Goal: Task Accomplishment & Management: Complete application form

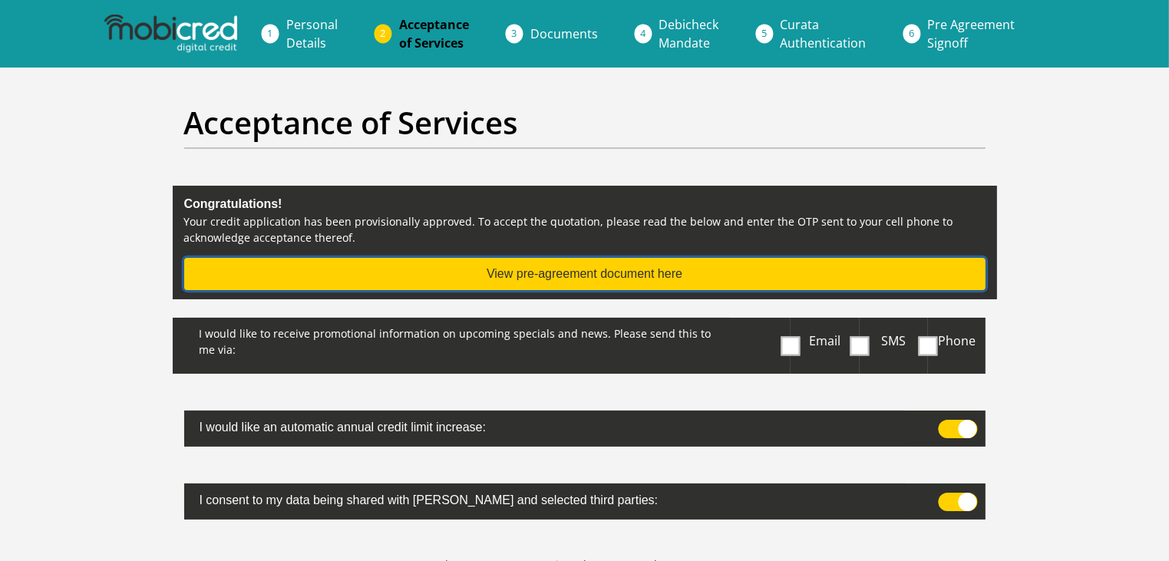
click at [643, 275] on button "View pre-agreement document here" at bounding box center [584, 274] width 801 height 32
click at [681, 272] on button "View pre-agreement document here" at bounding box center [584, 274] width 801 height 32
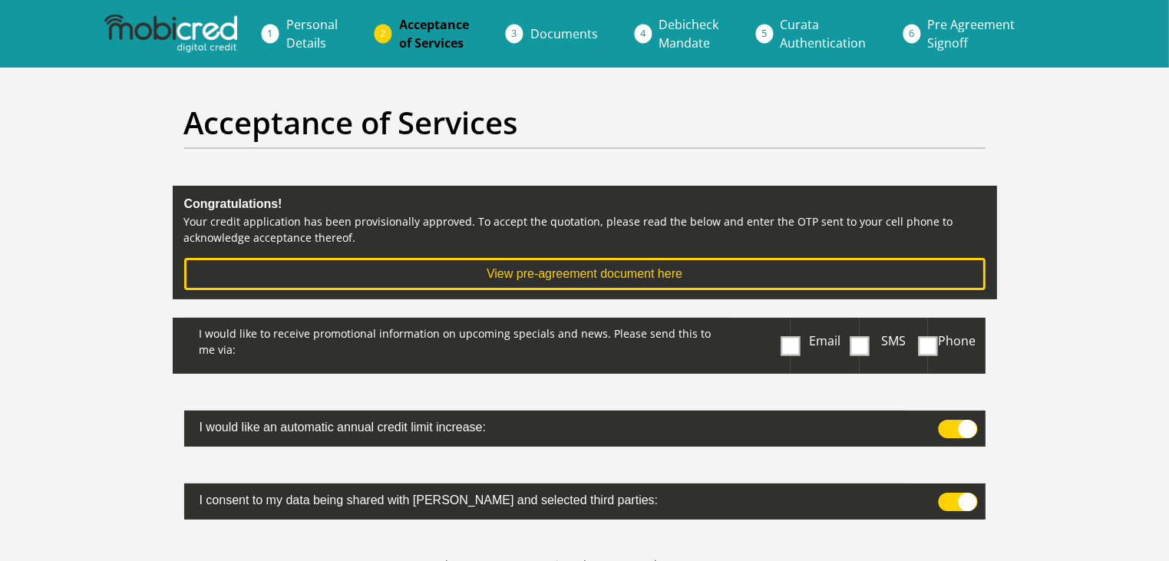
click at [787, 345] on span at bounding box center [790, 345] width 19 height 19
click at [794, 322] on input "Email" at bounding box center [794, 322] width 0 height 0
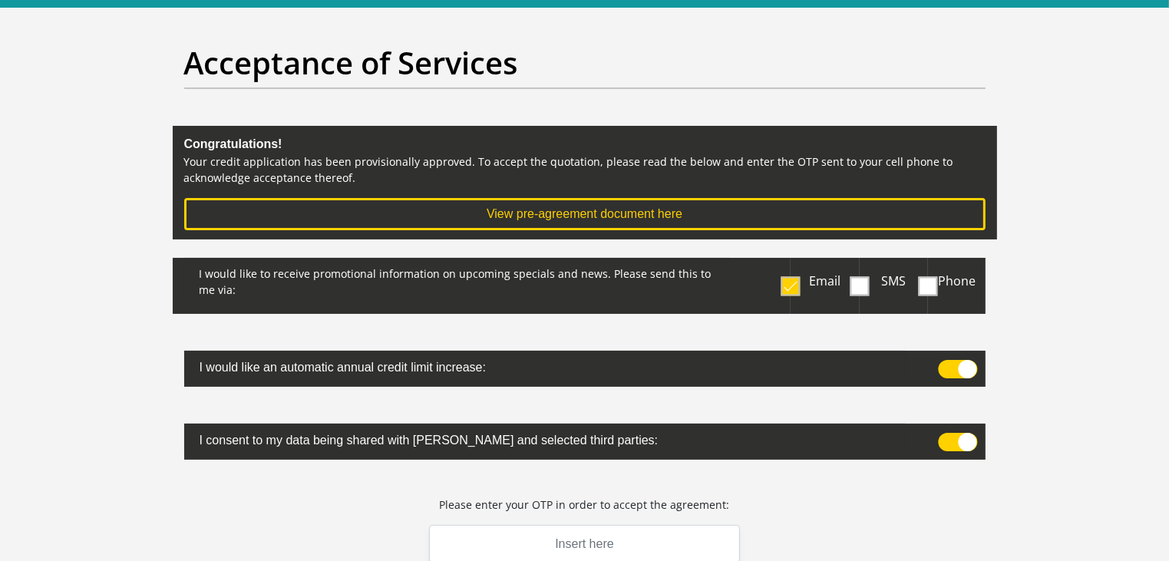
scroll to position [154, 0]
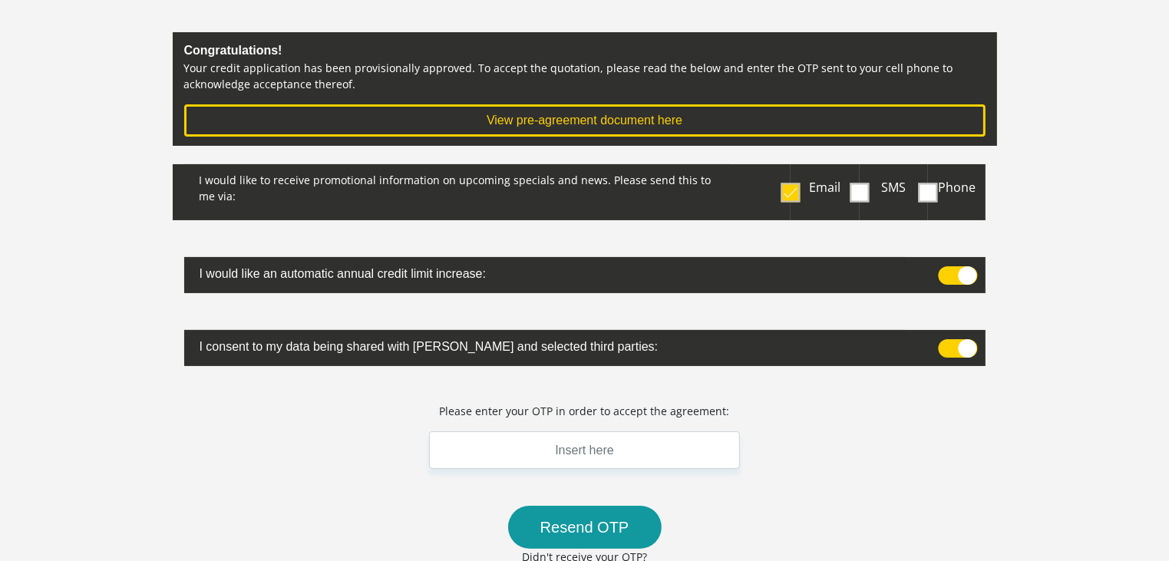
click at [955, 345] on span at bounding box center [957, 348] width 39 height 18
click at [945, 343] on input "checkbox" at bounding box center [945, 343] width 0 height 0
click at [966, 348] on span at bounding box center [957, 348] width 39 height 18
click at [945, 343] on input "checkbox" at bounding box center [945, 343] width 0 height 0
click at [599, 456] on input "text" at bounding box center [585, 450] width 312 height 38
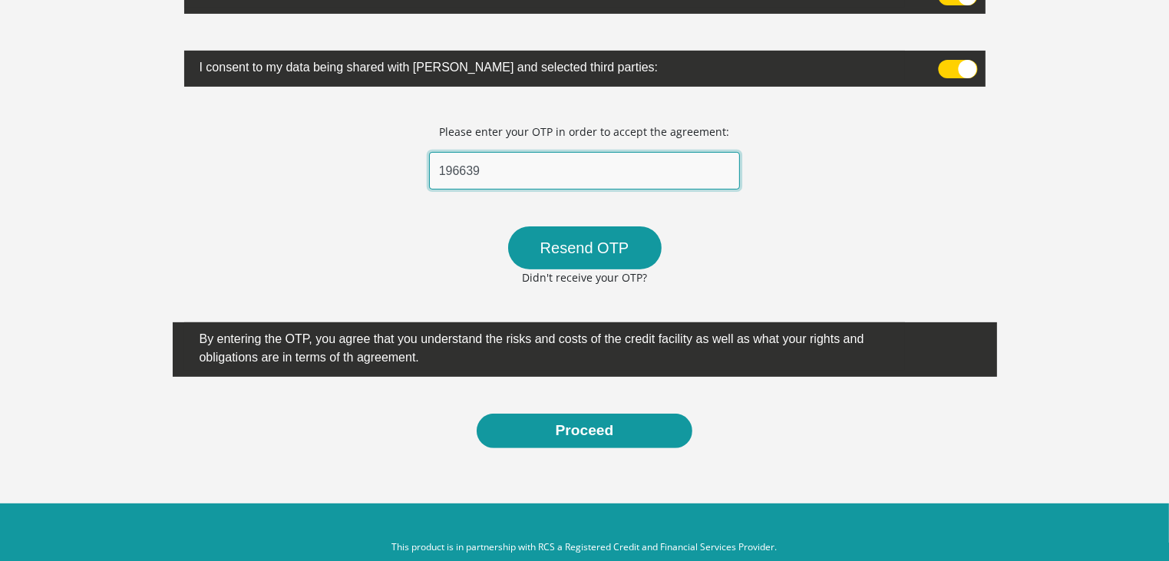
scroll to position [460, 0]
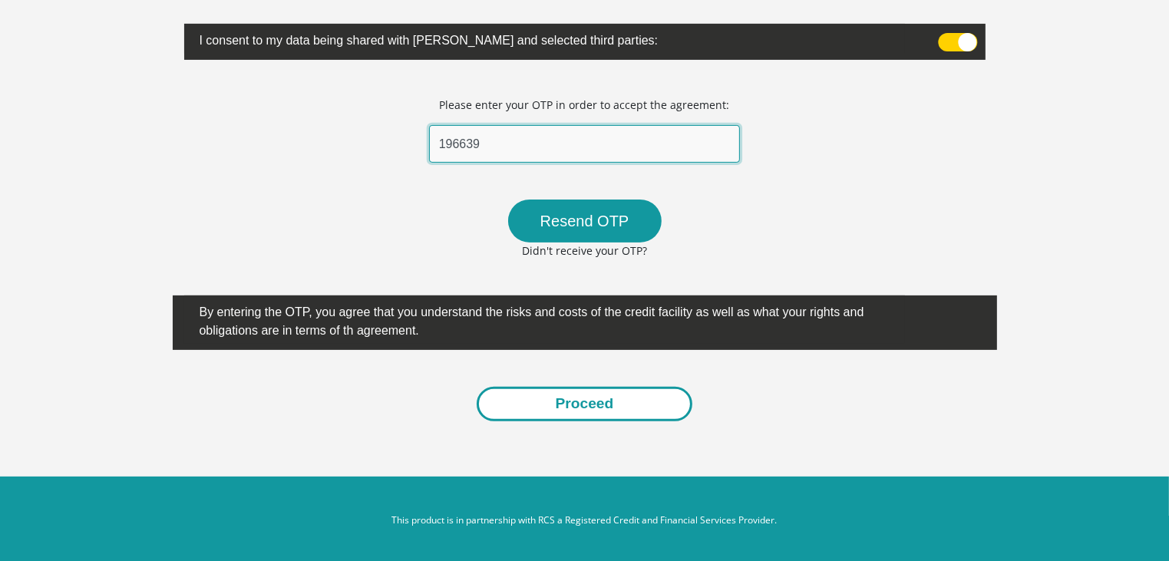
type input "196639"
click at [639, 400] on button "Proceed" at bounding box center [585, 404] width 216 height 35
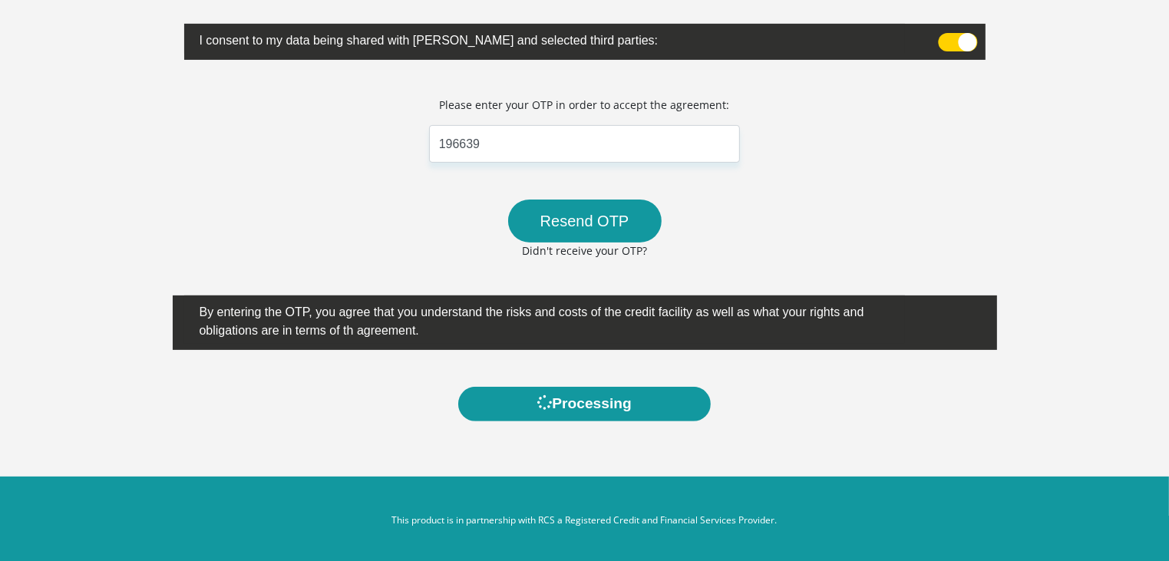
scroll to position [0, 0]
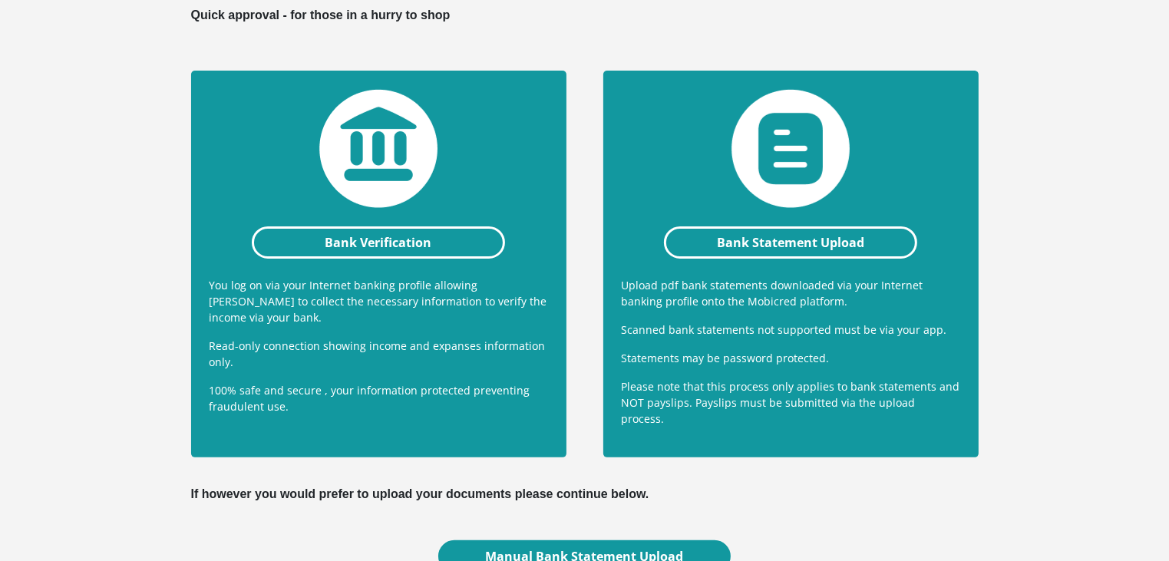
scroll to position [384, 0]
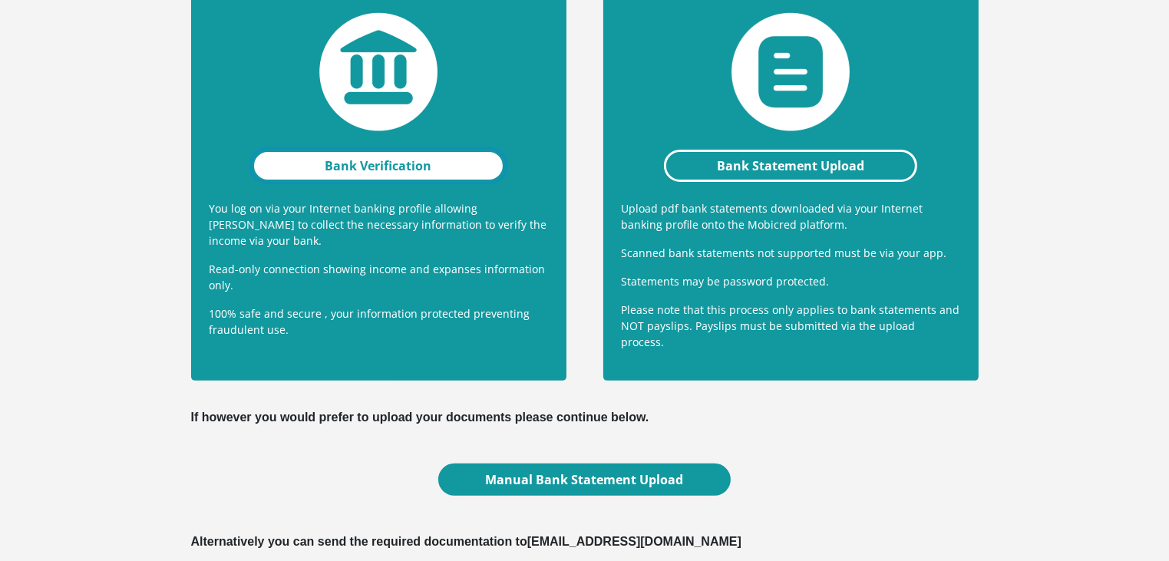
click at [427, 162] on link "Bank Verification" at bounding box center [379, 166] width 254 height 32
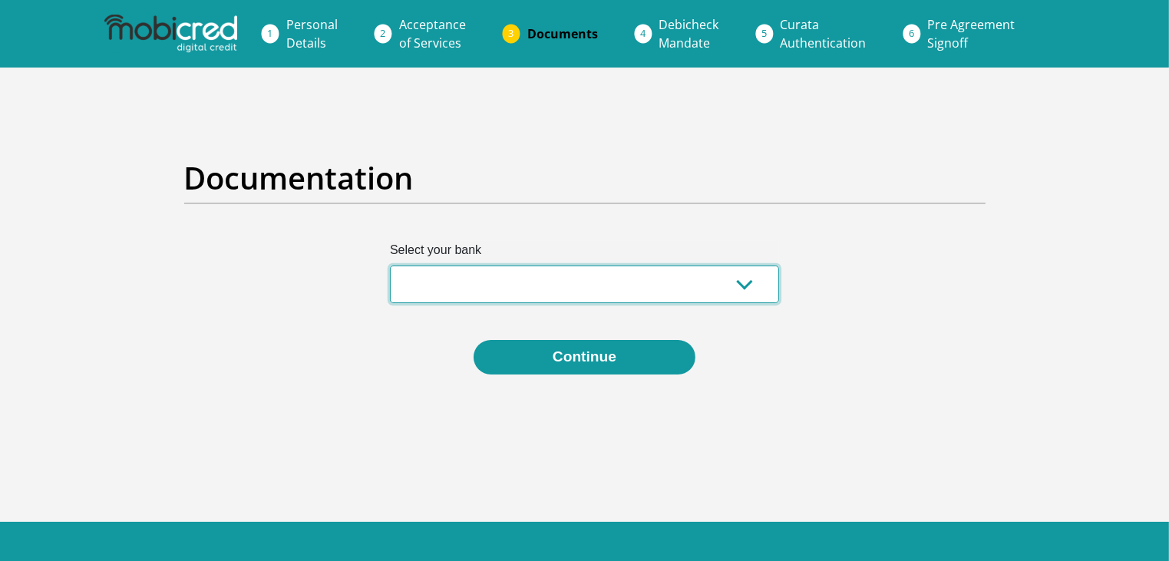
click at [741, 288] on select "Absa Capitec Bank Discovery Bank First National Bank Nedbank Standard Bank Tyme…" at bounding box center [584, 285] width 389 height 38
select select "{"id":"2","title":"Capitec Bank","institution":"Capitec","alias":"capitec","cou…"
click at [390, 266] on select "Absa Capitec Bank Discovery Bank First National Bank Nedbank Standard Bank Tyme…" at bounding box center [584, 285] width 389 height 38
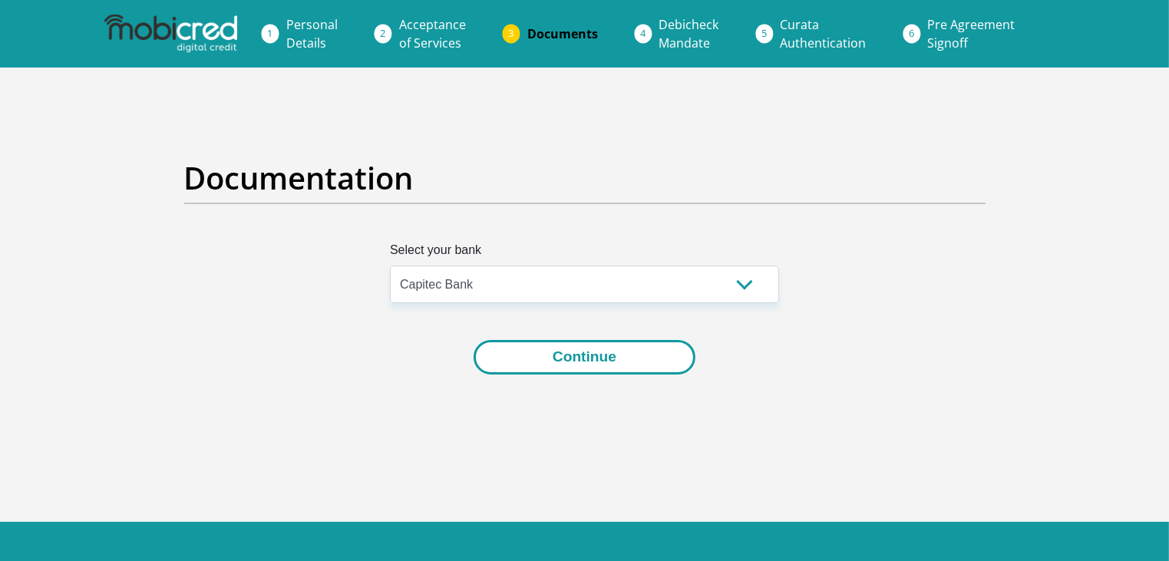
click at [632, 357] on button "Continue" at bounding box center [585, 357] width 222 height 35
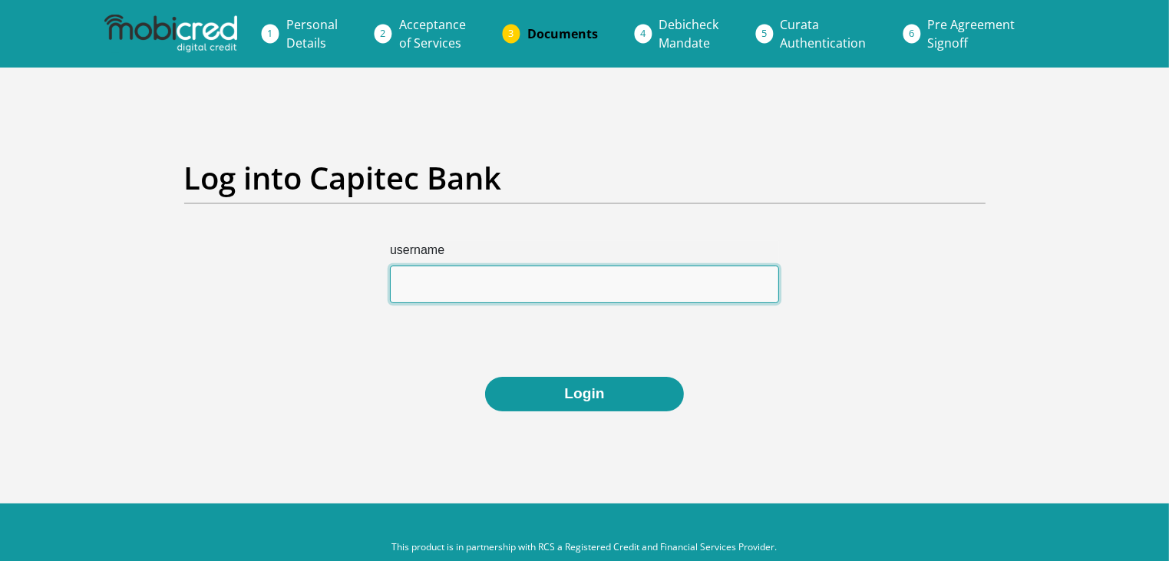
click at [470, 289] on input "username" at bounding box center [584, 285] width 389 height 38
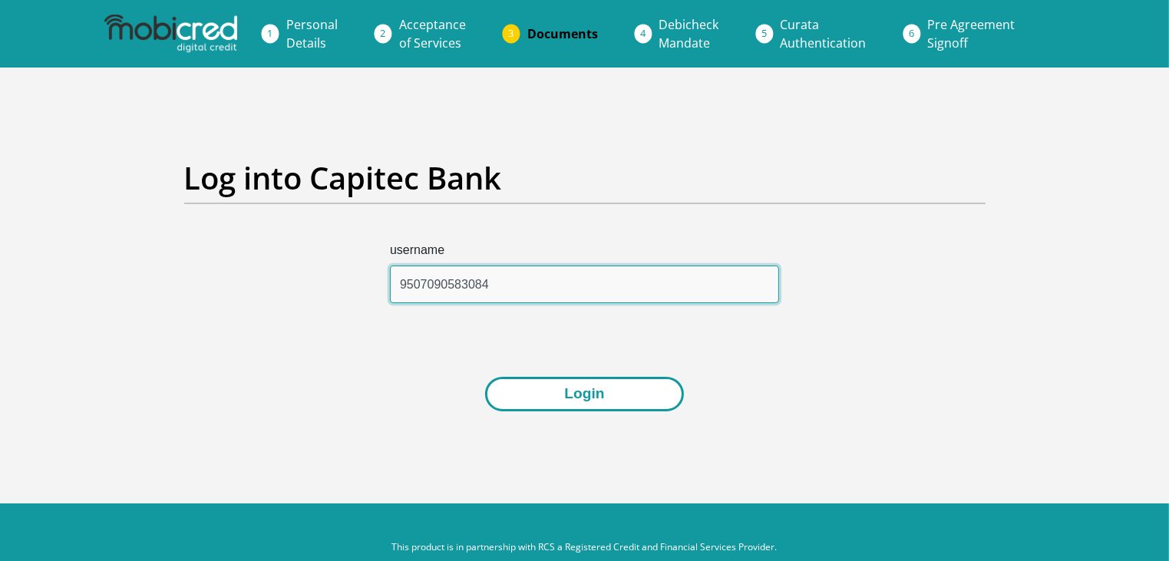
type input "9507090583084"
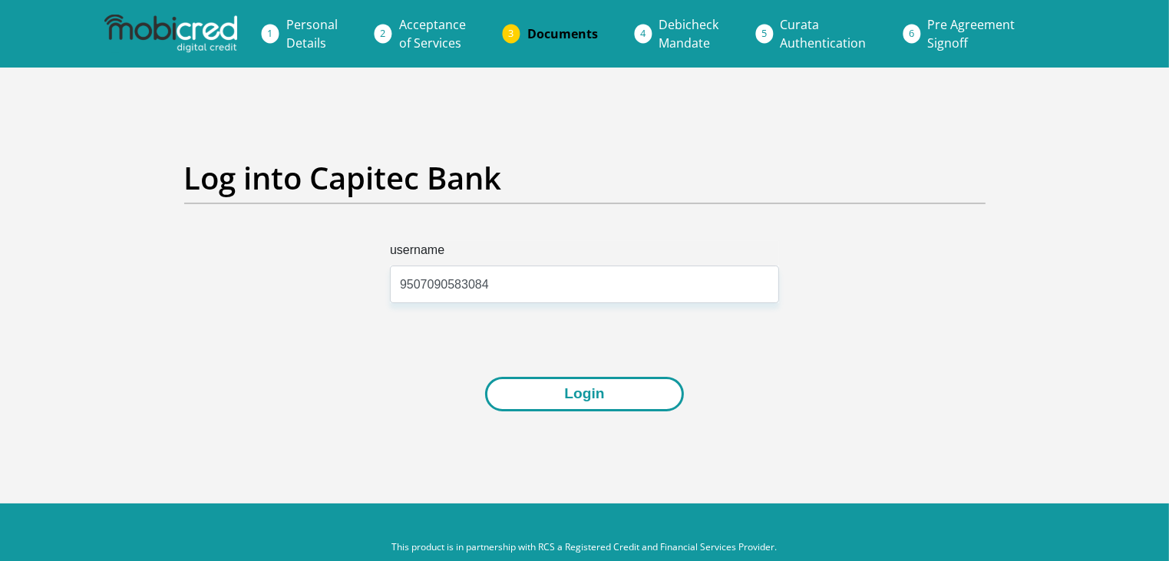
click at [561, 385] on button "Login" at bounding box center [584, 394] width 198 height 35
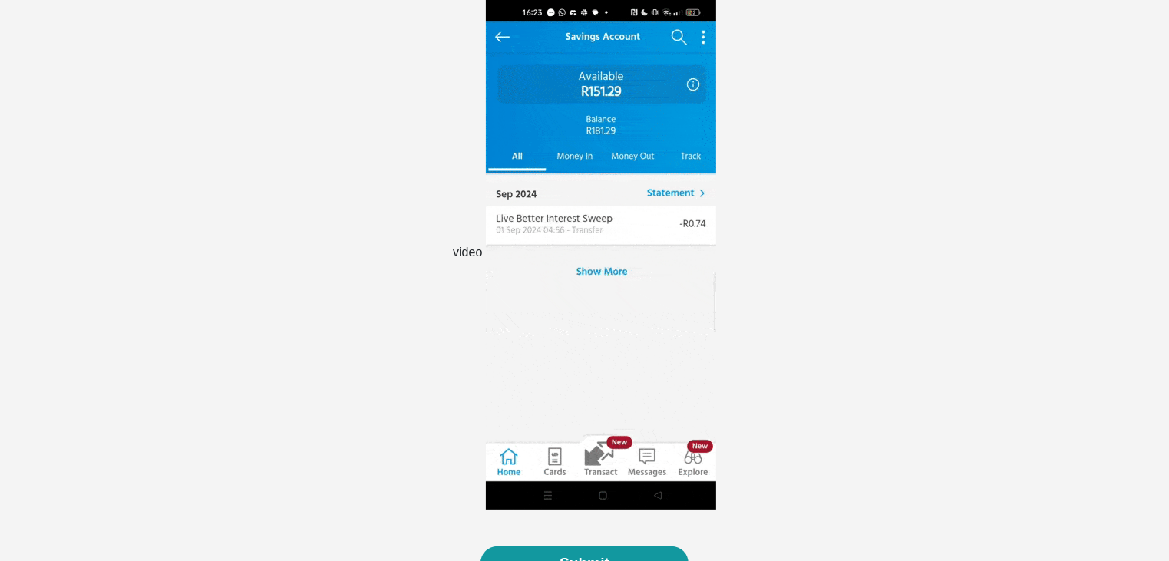
scroll to position [461, 0]
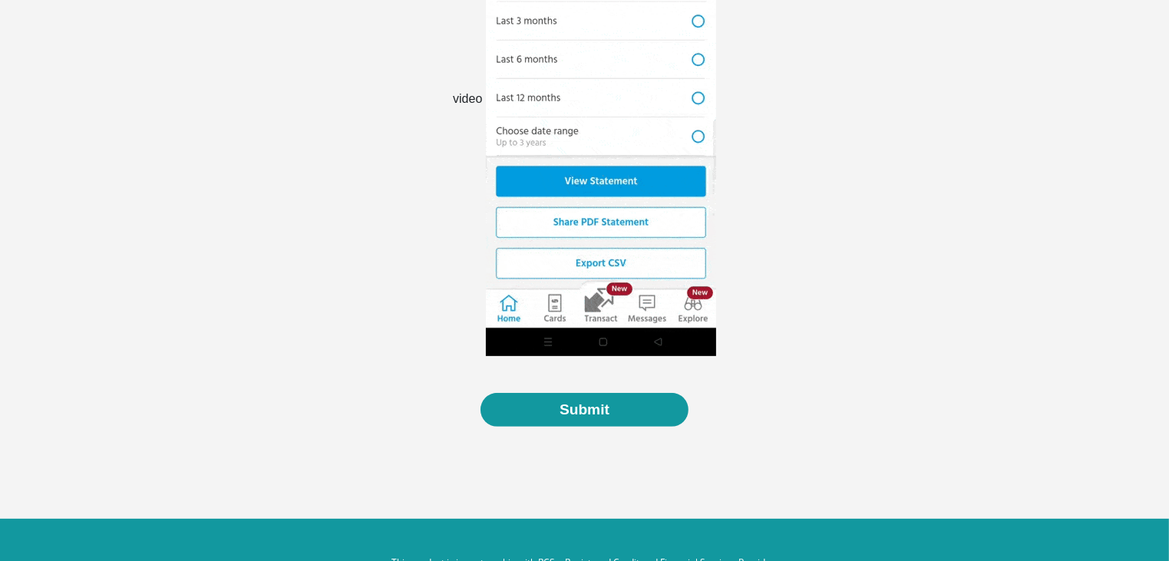
click at [622, 270] on img at bounding box center [601, 99] width 230 height 513
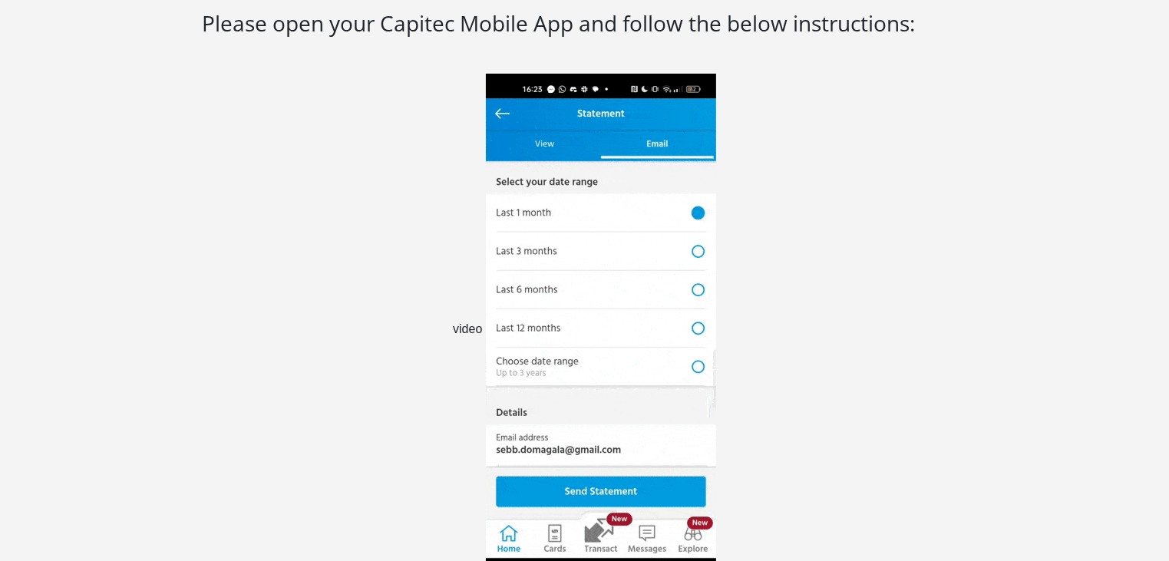
scroll to position [0, 0]
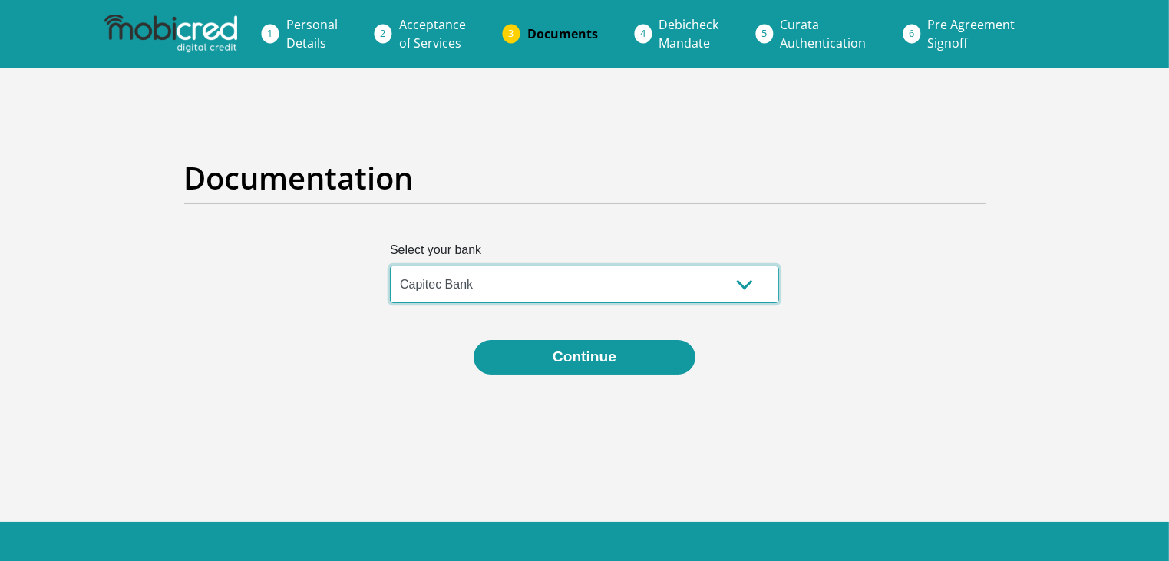
click at [749, 282] on select "Absa Capitec Bank Discovery Bank First National Bank Nedbank Standard Bank Tyme…" at bounding box center [584, 285] width 389 height 38
select select "{"id":"7","title":"Nedbank","institution":"Nedbank","alias":"nedbank","country"…"
click at [390, 266] on select "Absa Capitec Bank Discovery Bank First National Bank Nedbank Standard Bank Tyme…" at bounding box center [584, 285] width 389 height 38
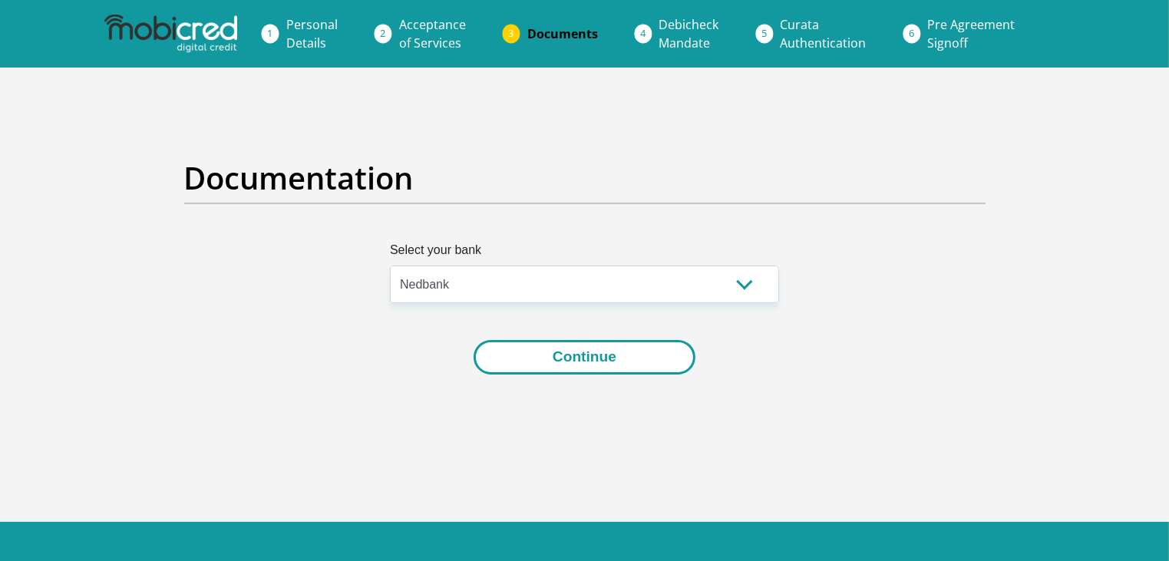
click at [645, 357] on button "Continue" at bounding box center [585, 357] width 222 height 35
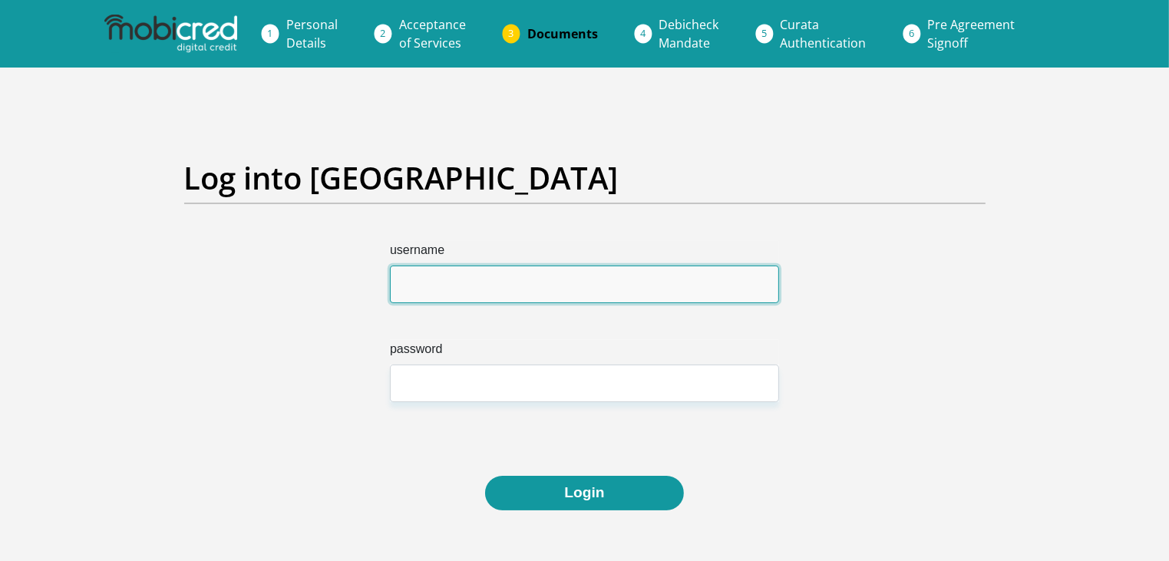
click at [431, 274] on input "username" at bounding box center [584, 285] width 389 height 38
type input "9507090583084"
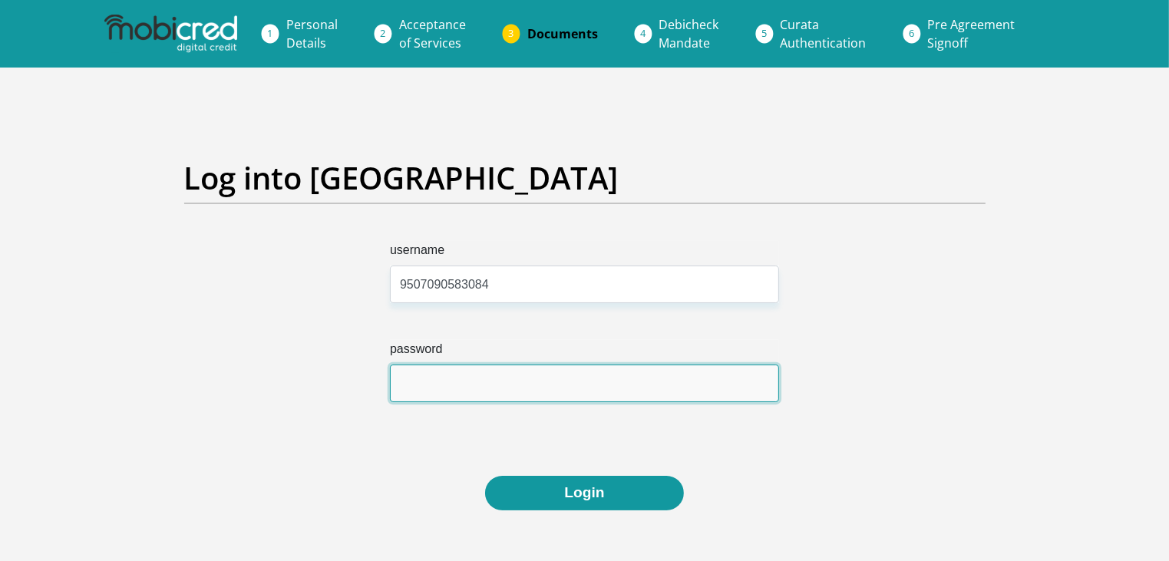
click at [461, 385] on input "password" at bounding box center [584, 384] width 389 height 38
type input "66852"
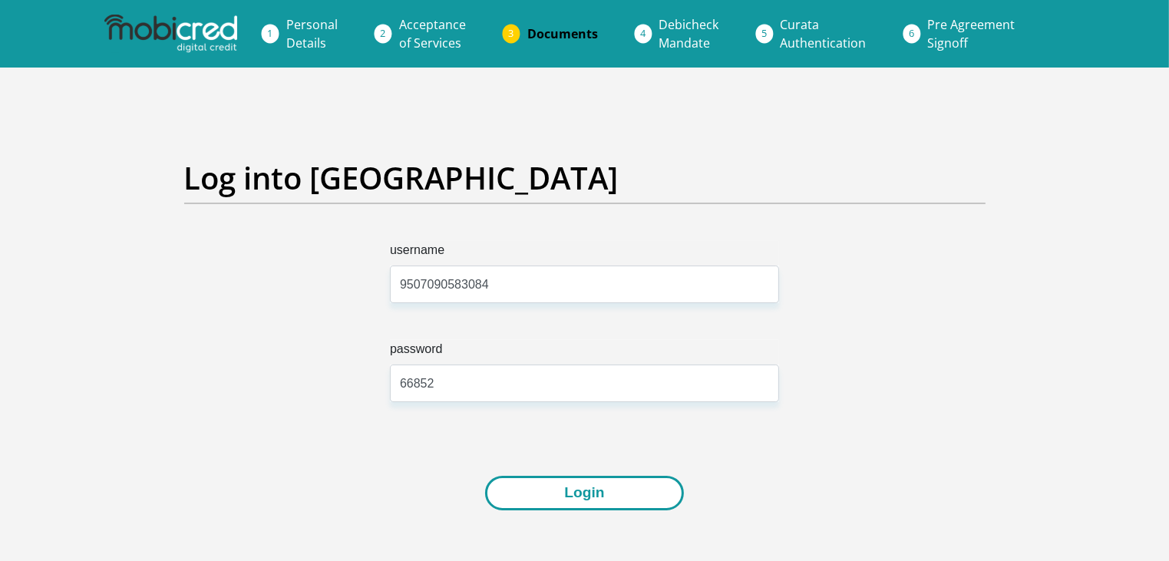
click at [585, 501] on button "Login" at bounding box center [584, 493] width 198 height 35
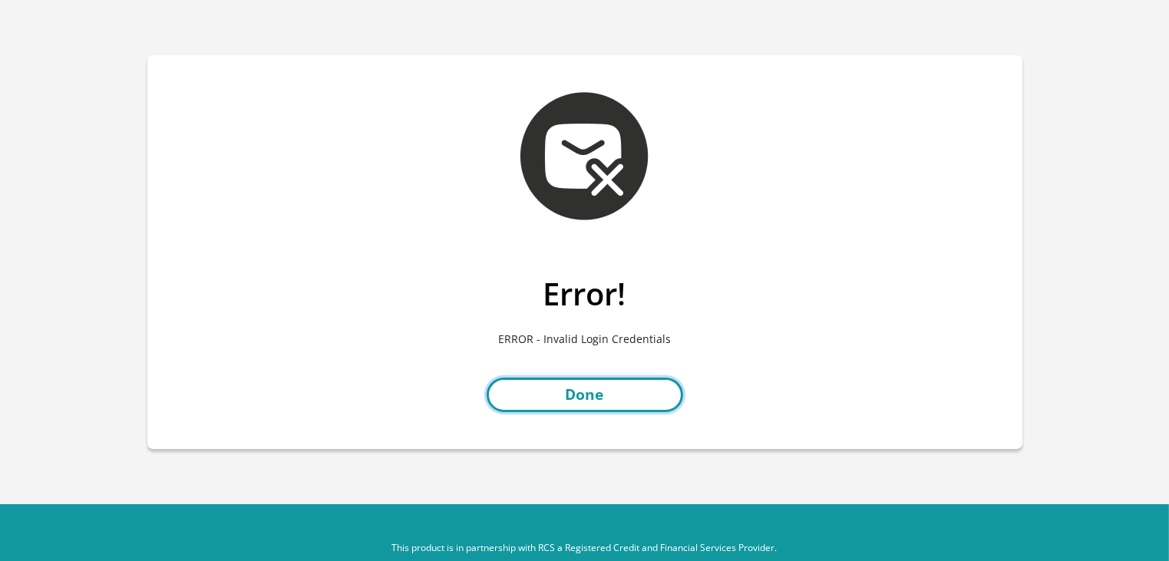
click at [633, 395] on link "Done" at bounding box center [585, 395] width 196 height 35
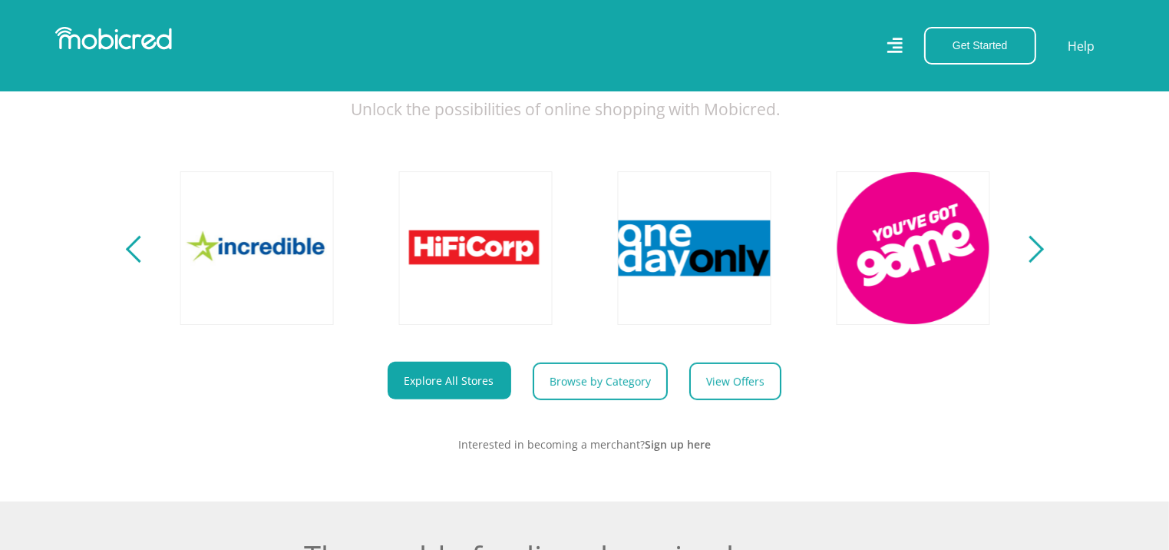
scroll to position [464, 0]
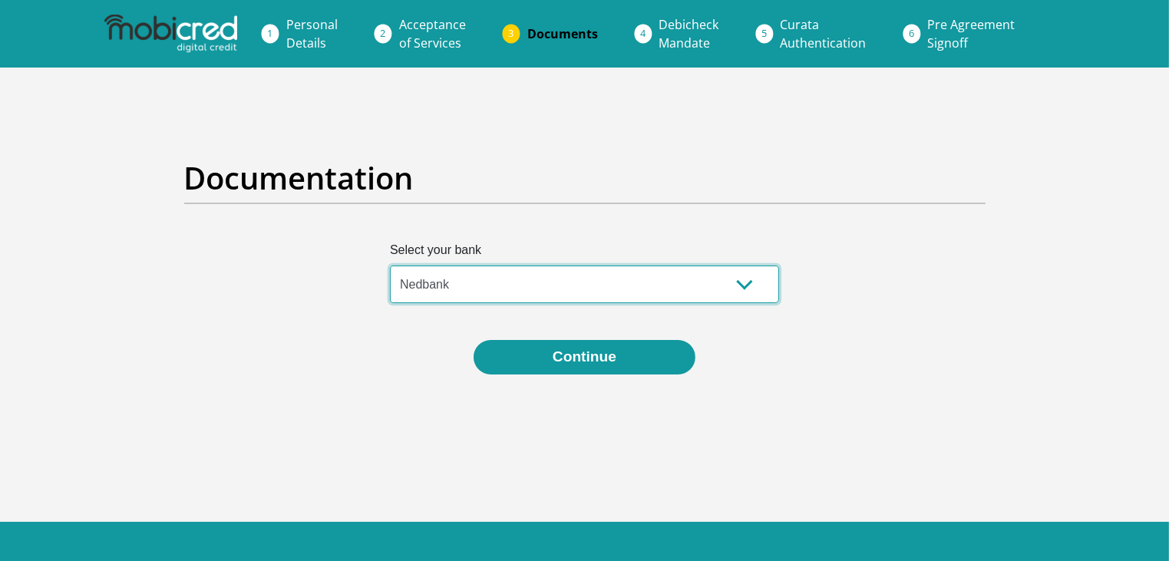
click at [756, 276] on select "Absa Capitec Bank Discovery Bank First National Bank Nedbank Standard Bank Tyme…" at bounding box center [584, 285] width 389 height 38
select select "{"id":"2","title":"Capitec Bank","institution":"Capitec","alias":"capitec","cou…"
click at [390, 266] on select "Absa Capitec Bank Discovery Bank First National Bank Nedbank Standard Bank Tyme…" at bounding box center [584, 285] width 389 height 38
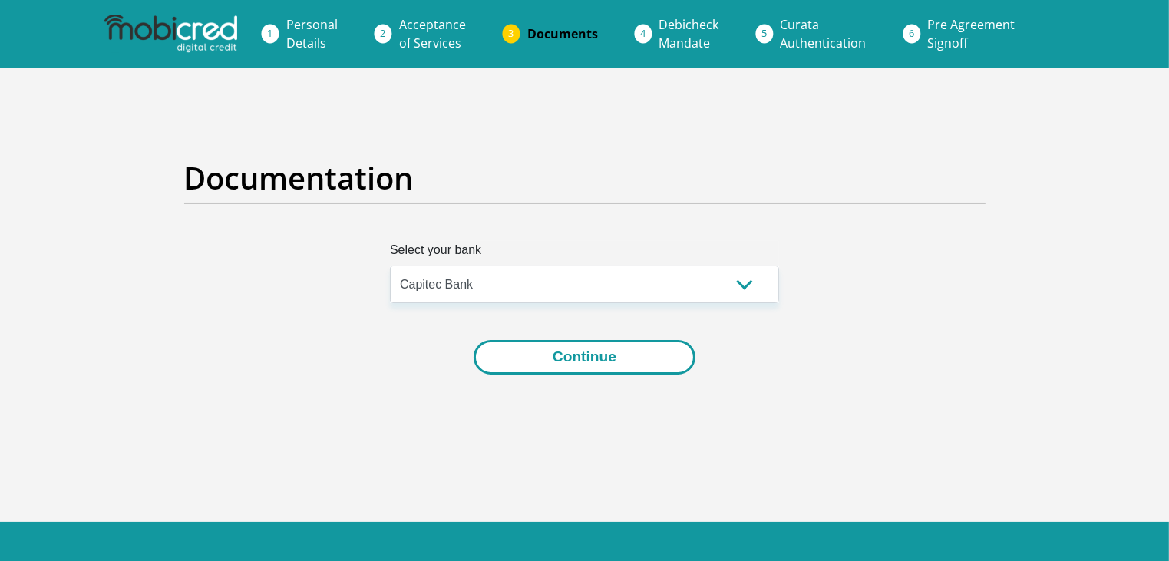
click at [646, 354] on button "Continue" at bounding box center [585, 357] width 222 height 35
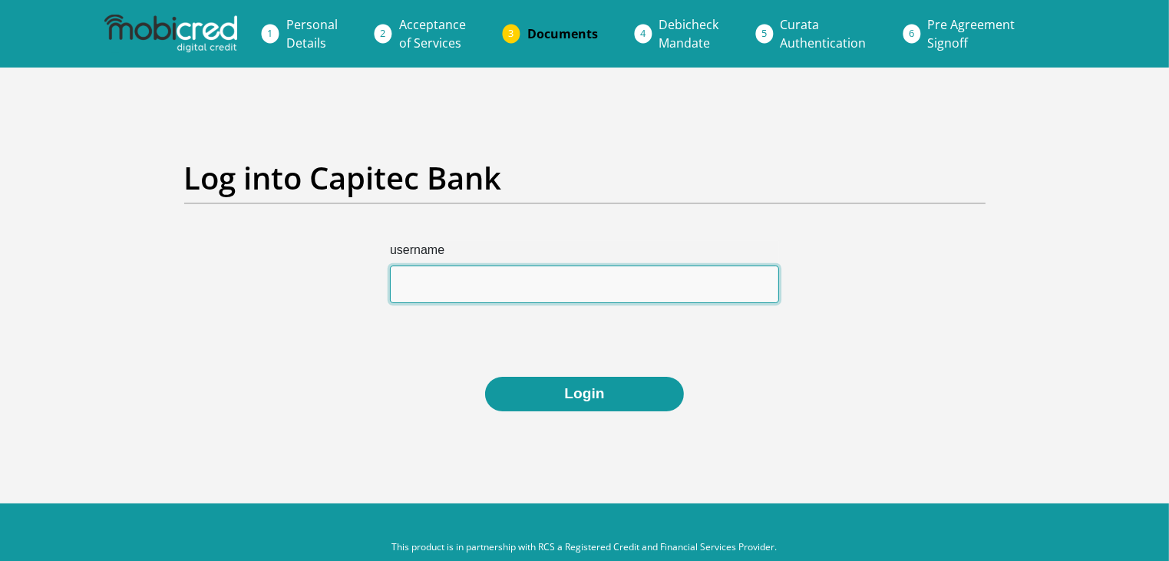
click at [712, 293] on input "username" at bounding box center [584, 285] width 389 height 38
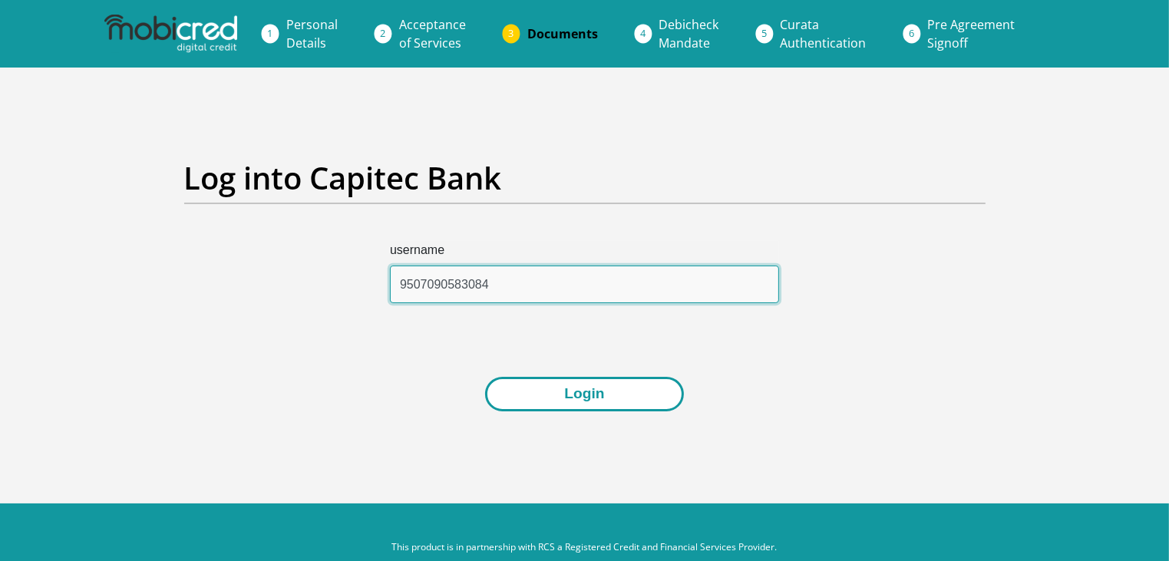
type input "9507090583084"
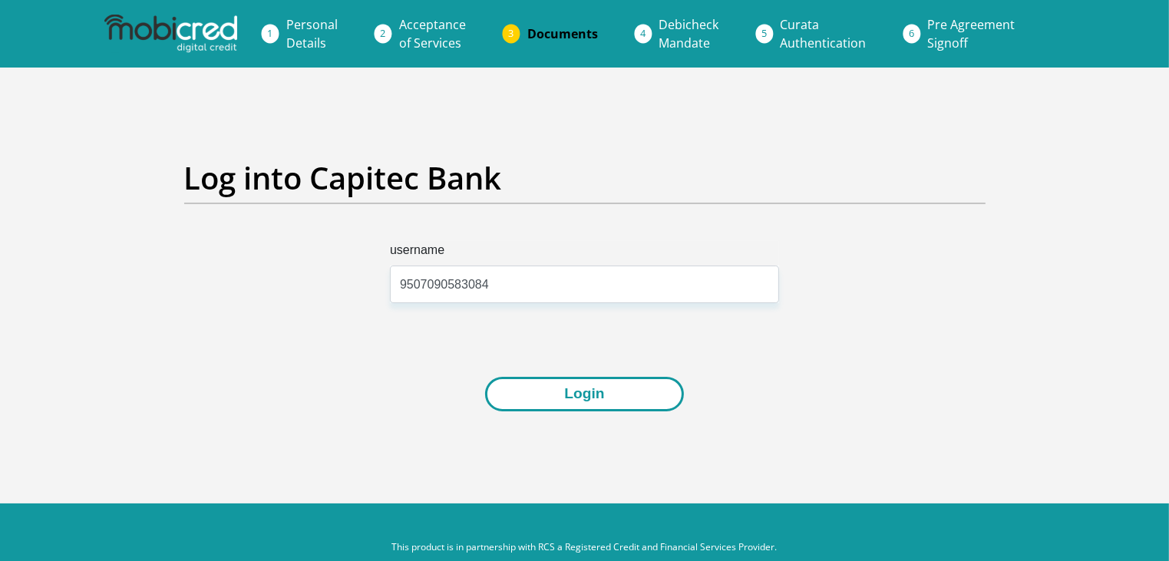
click at [589, 394] on button "Login" at bounding box center [584, 394] width 198 height 35
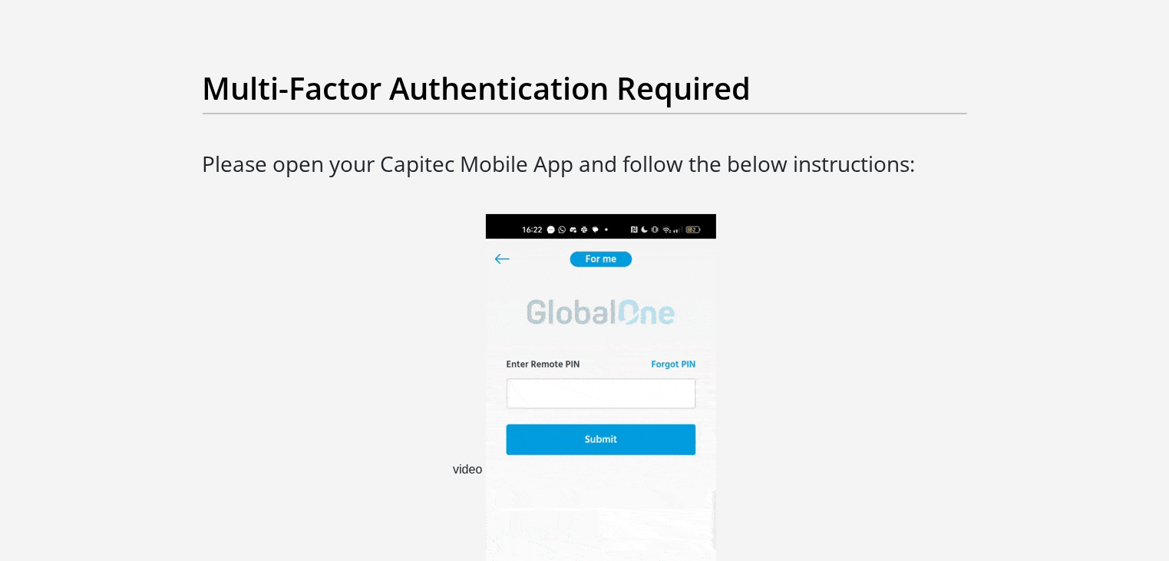
scroll to position [384, 0]
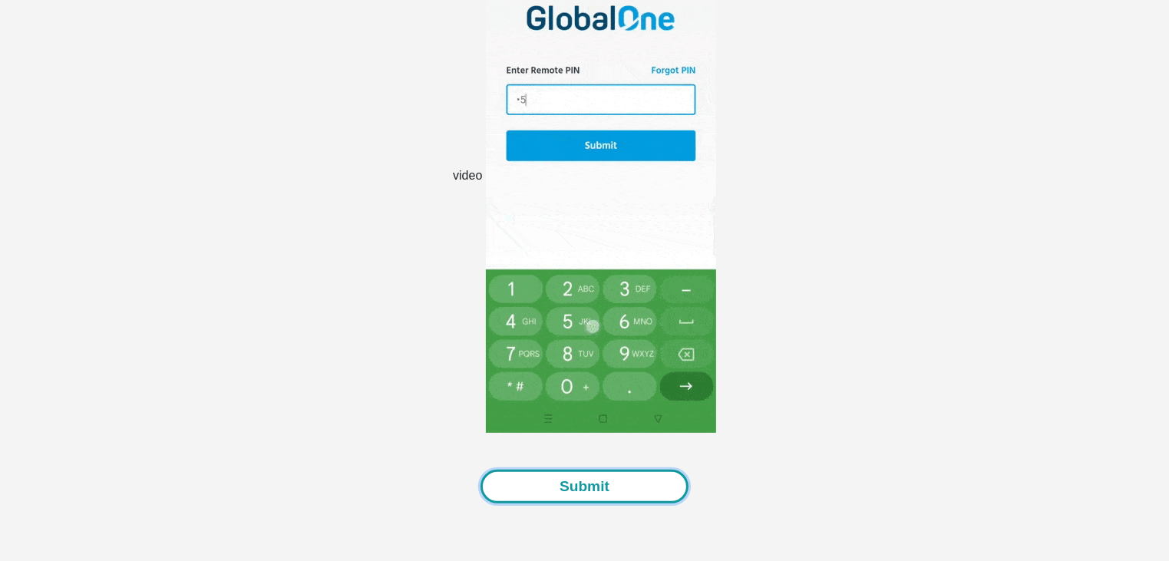
click at [619, 479] on button "Submit" at bounding box center [584, 487] width 208 height 35
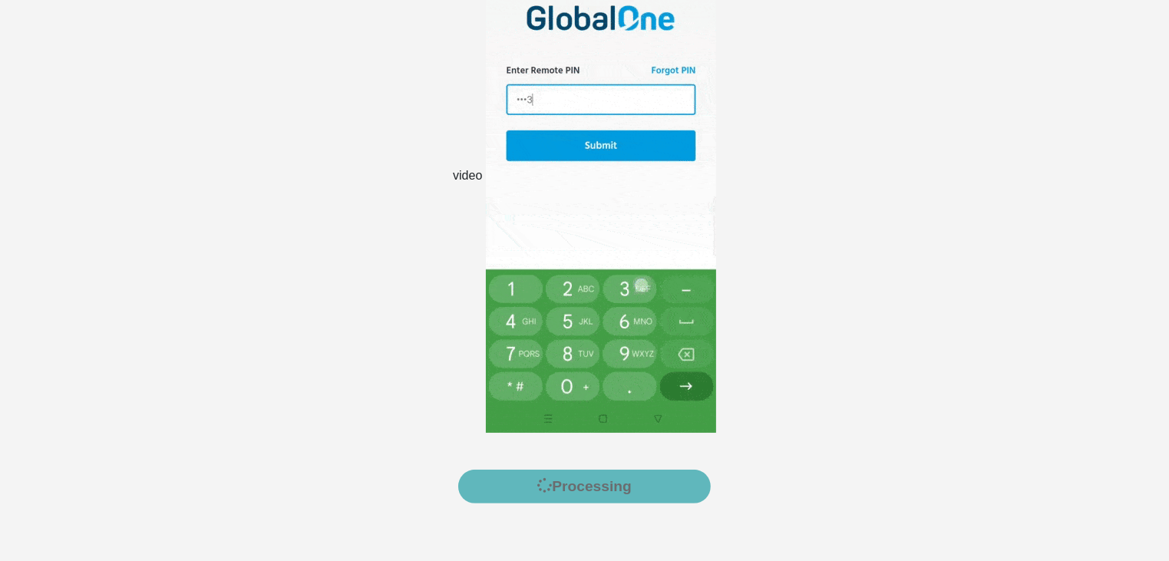
scroll to position [0, 0]
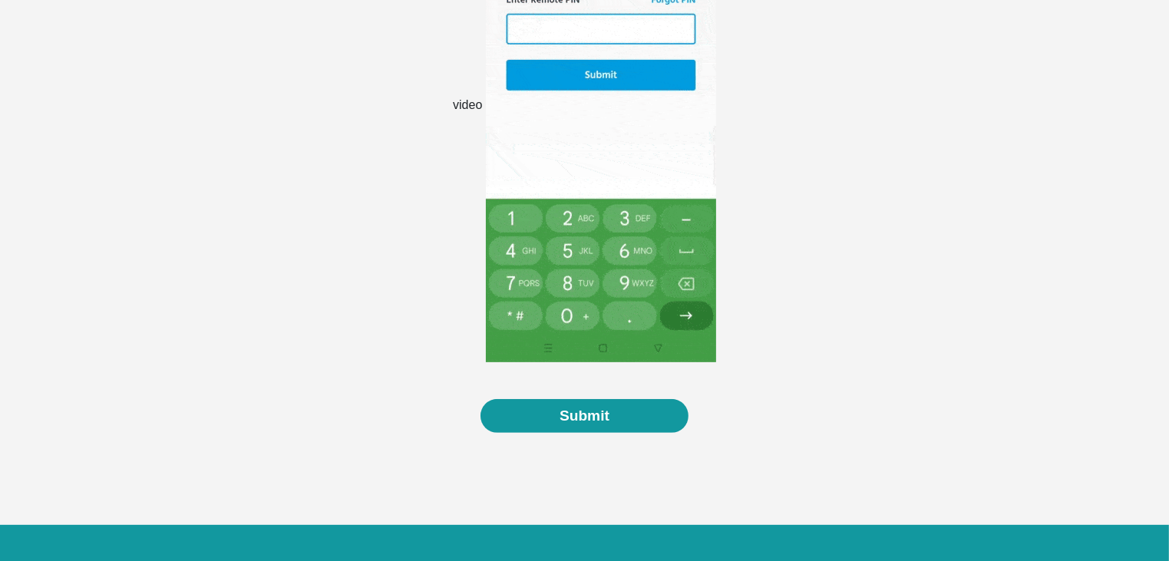
scroll to position [428, 0]
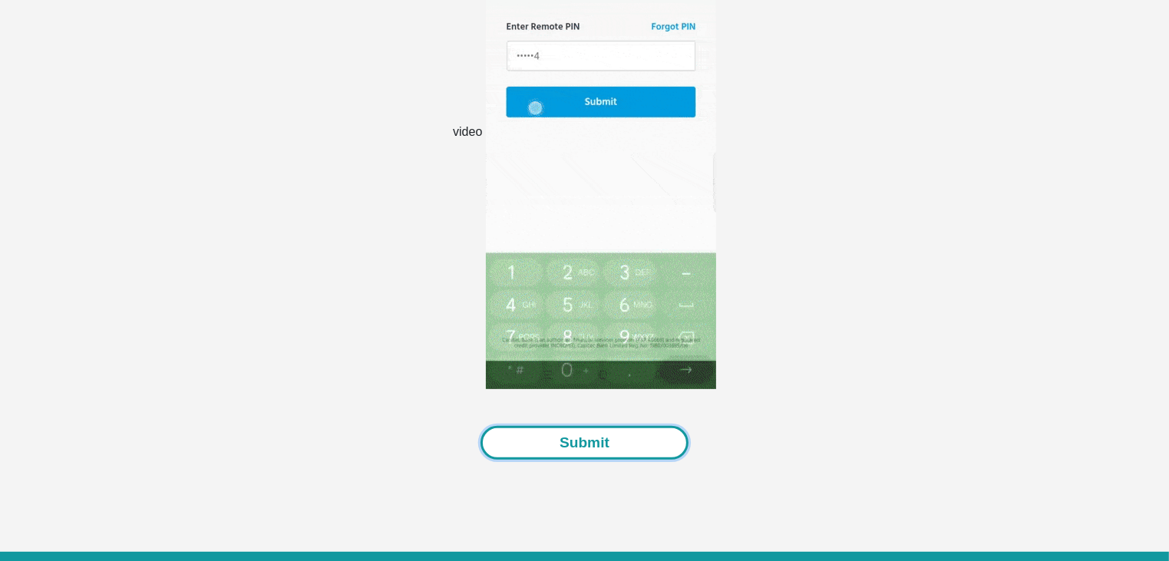
click at [629, 447] on button "Submit" at bounding box center [584, 443] width 208 height 35
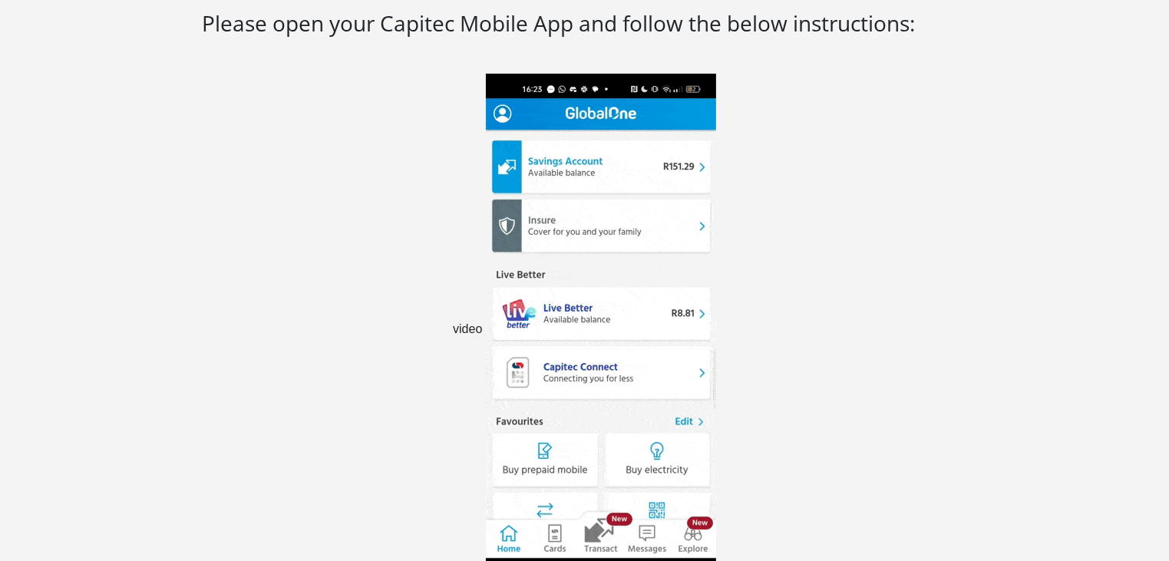
scroll to position [504, 0]
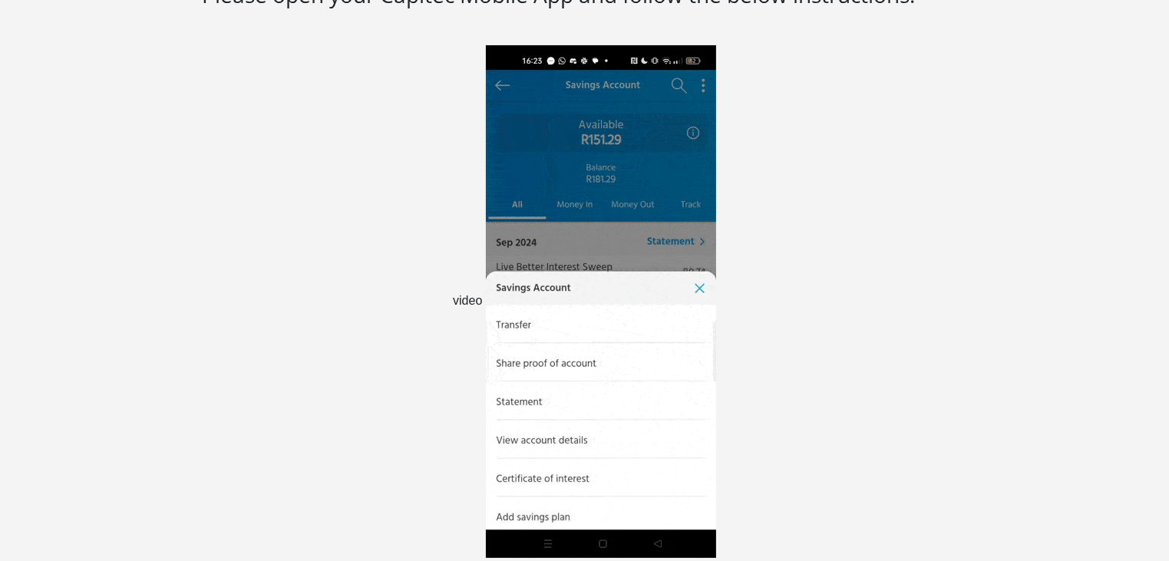
scroll to position [197, 0]
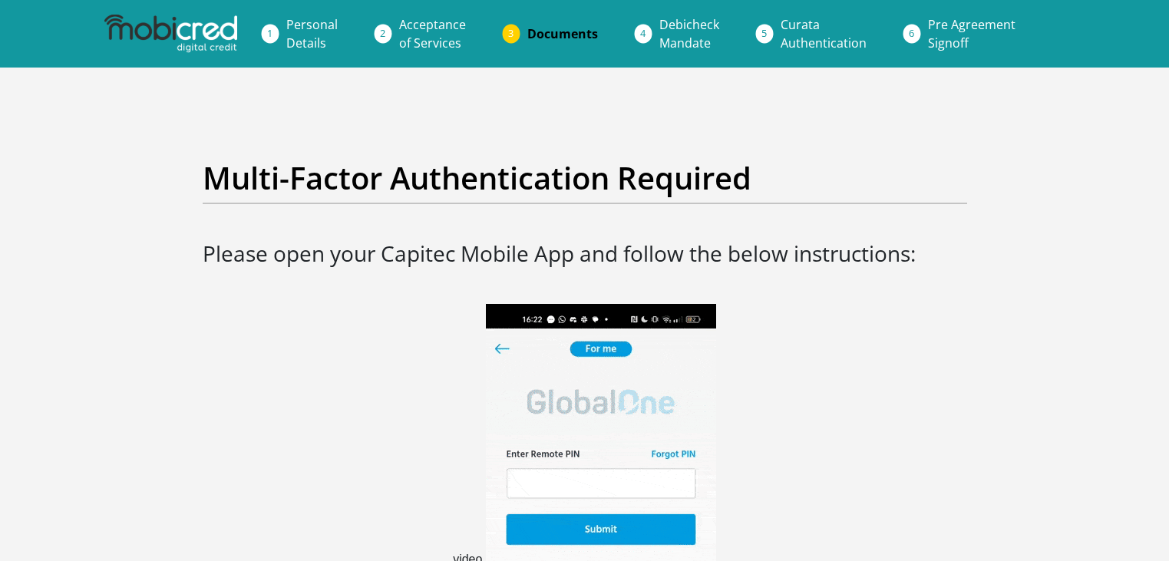
scroll to position [504, 0]
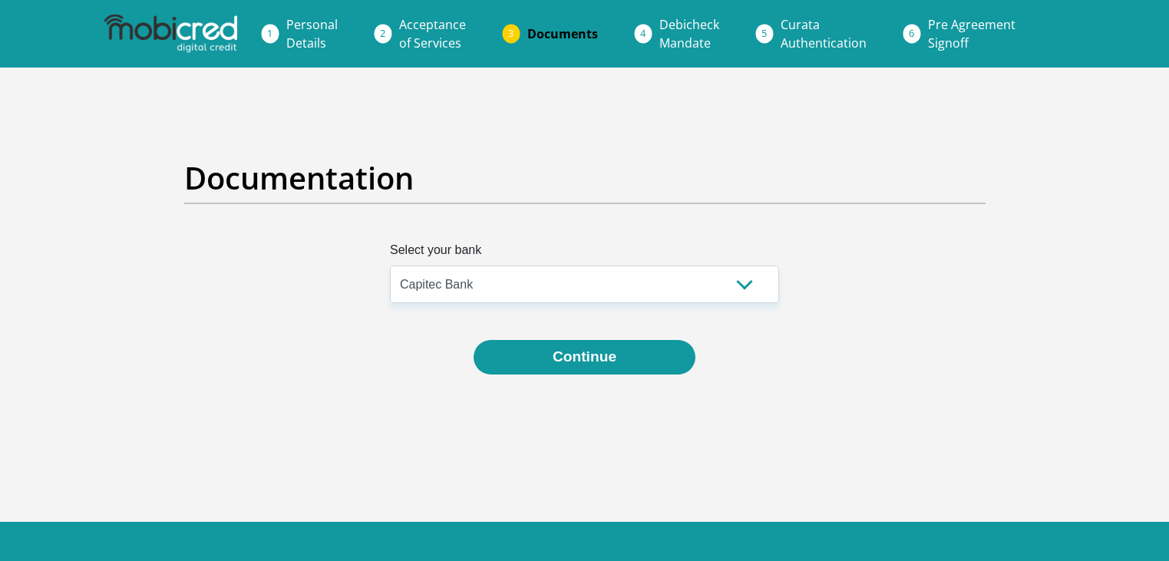
select select "{"id":"2","title":"Capitec Bank","institution":"Capitec","alias":"capitec","cou…"
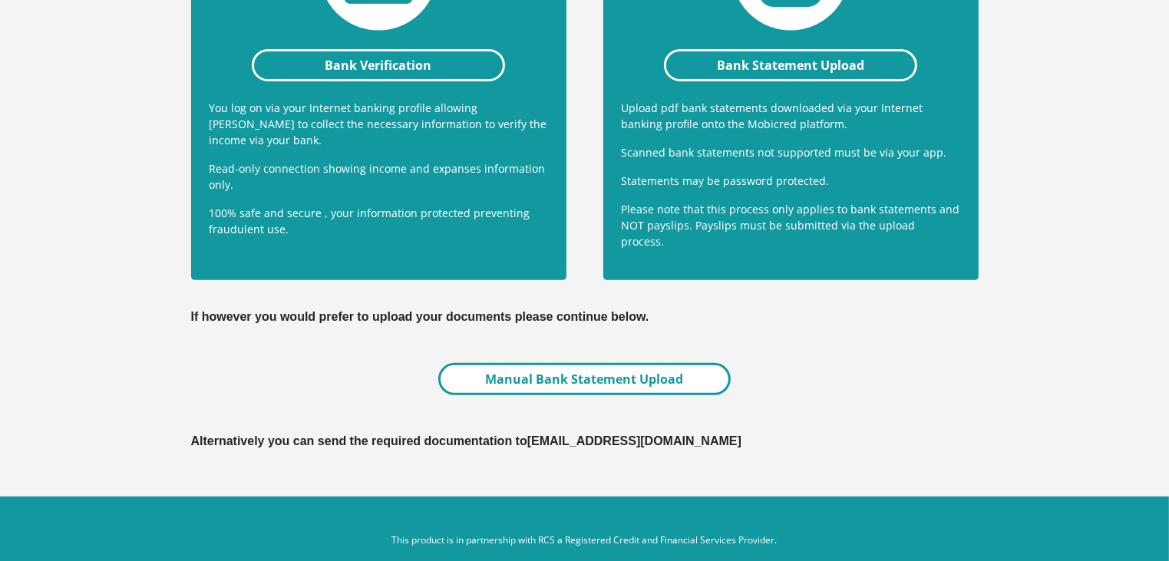
scroll to position [493, 0]
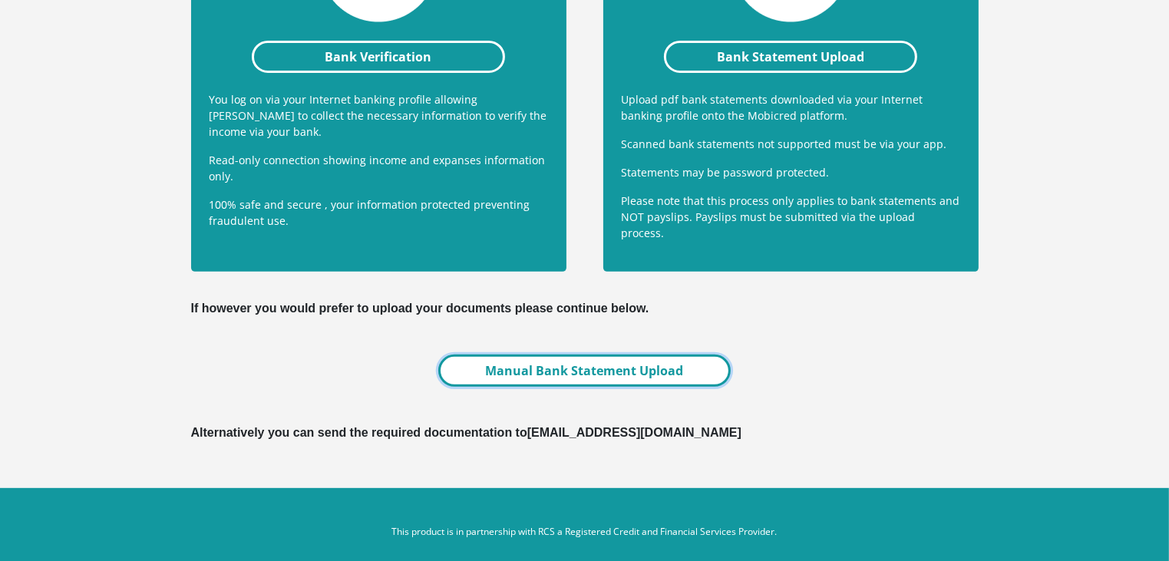
click at [629, 355] on link "Manual Bank Statement Upload" at bounding box center [584, 371] width 292 height 32
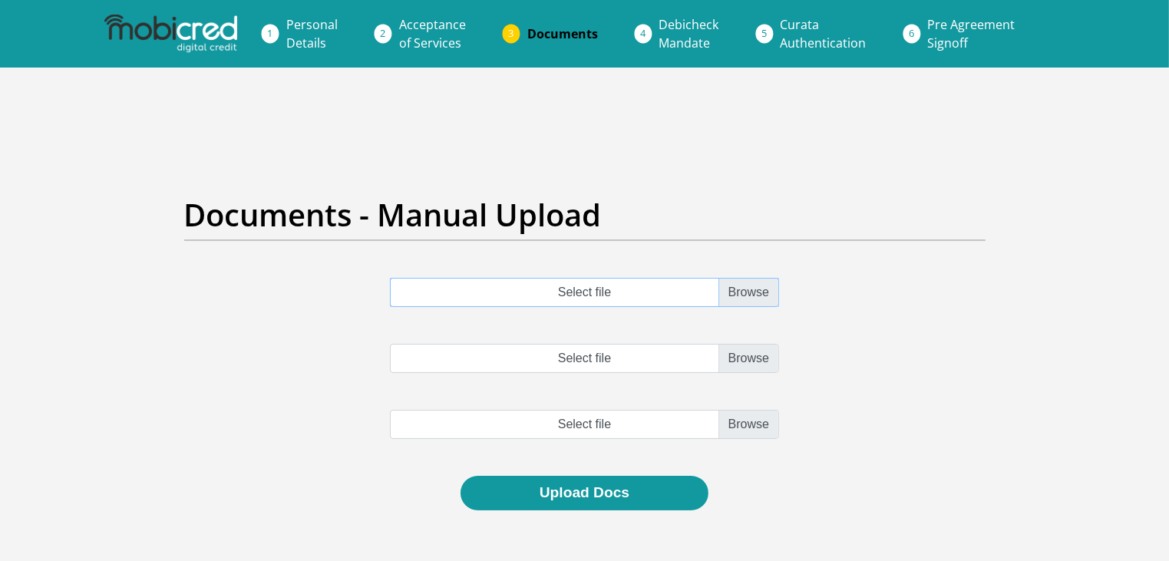
click at [660, 292] on input "Select file" at bounding box center [584, 292] width 389 height 29
type input "C:\fakepath\[DATE].pdf"
click at [738, 361] on input "Select file" at bounding box center [584, 358] width 389 height 29
type input "C:\fakepath\[DATE].pdf"
click at [765, 426] on input "file" at bounding box center [584, 424] width 389 height 29
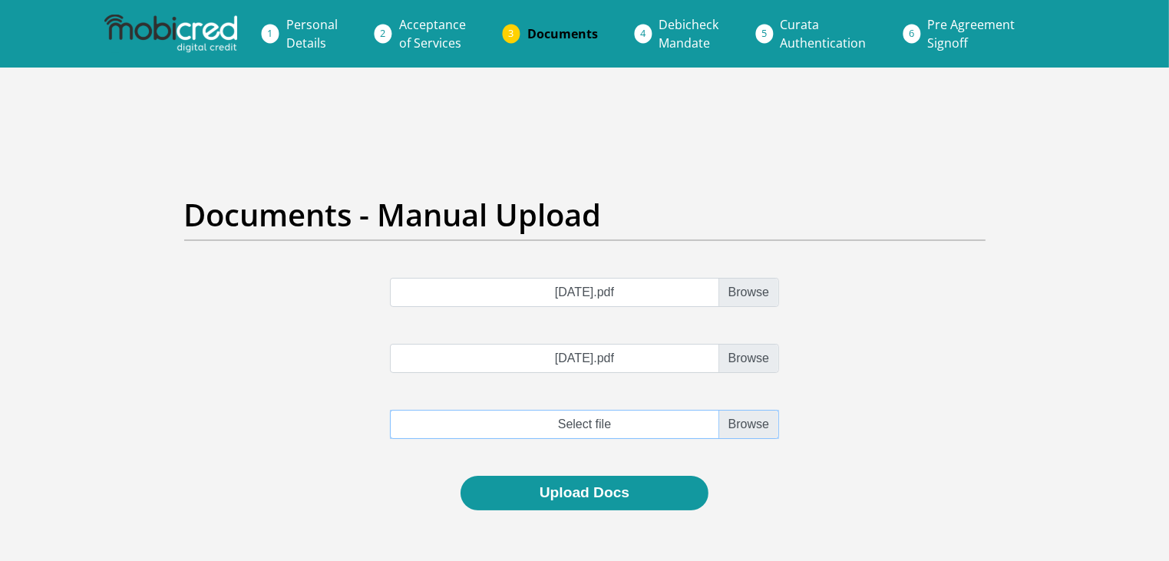
type input "C:\fakepath\[DATE].pdf"
click at [660, 495] on button "Upload Docs" at bounding box center [585, 493] width 248 height 35
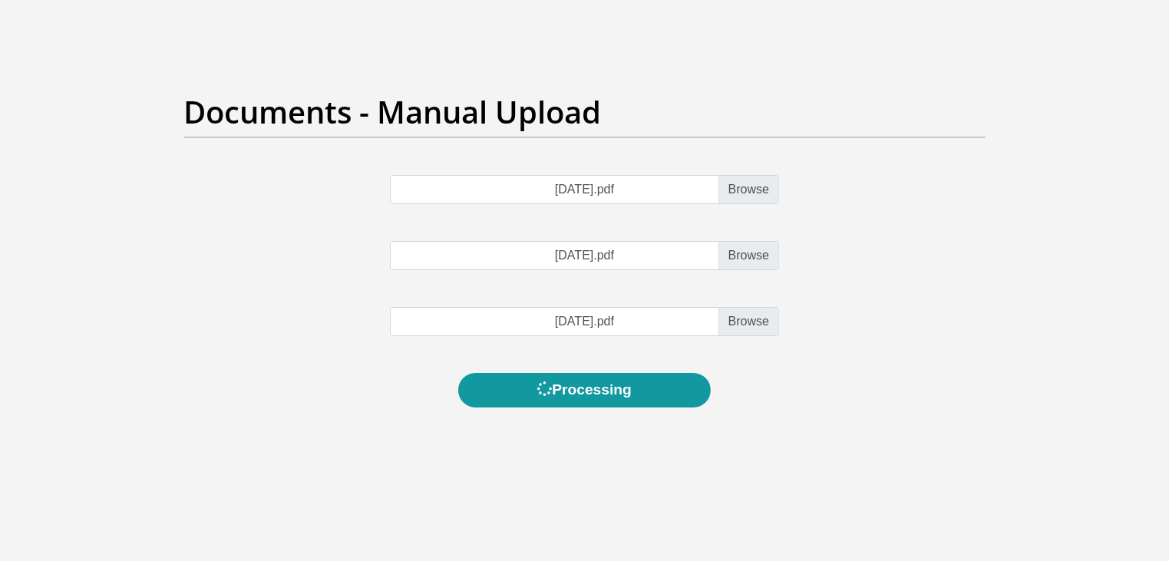
scroll to position [77, 0]
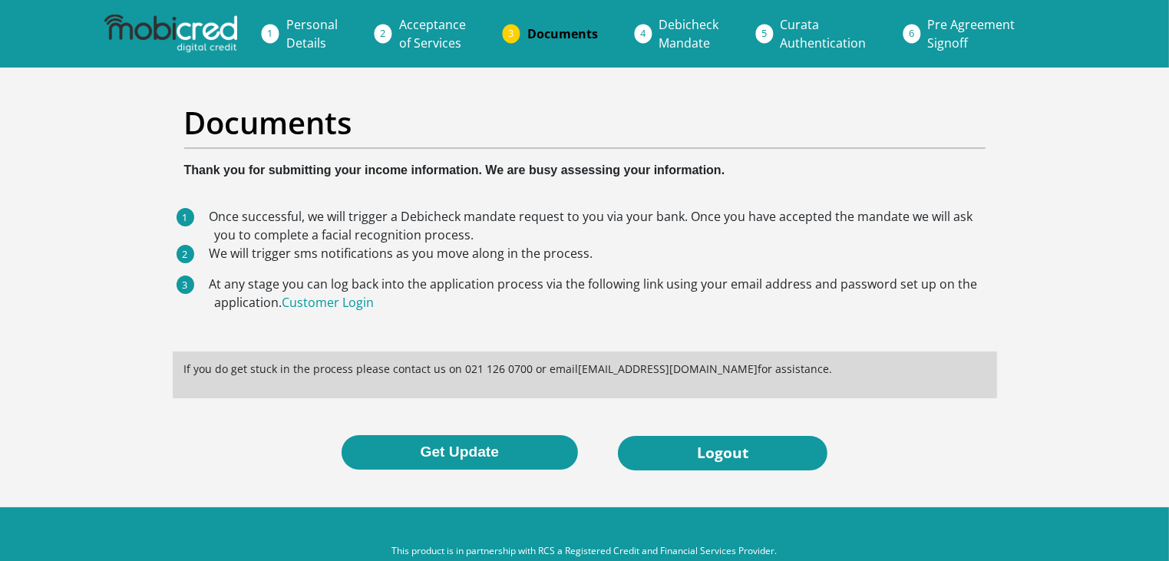
scroll to position [34, 0]
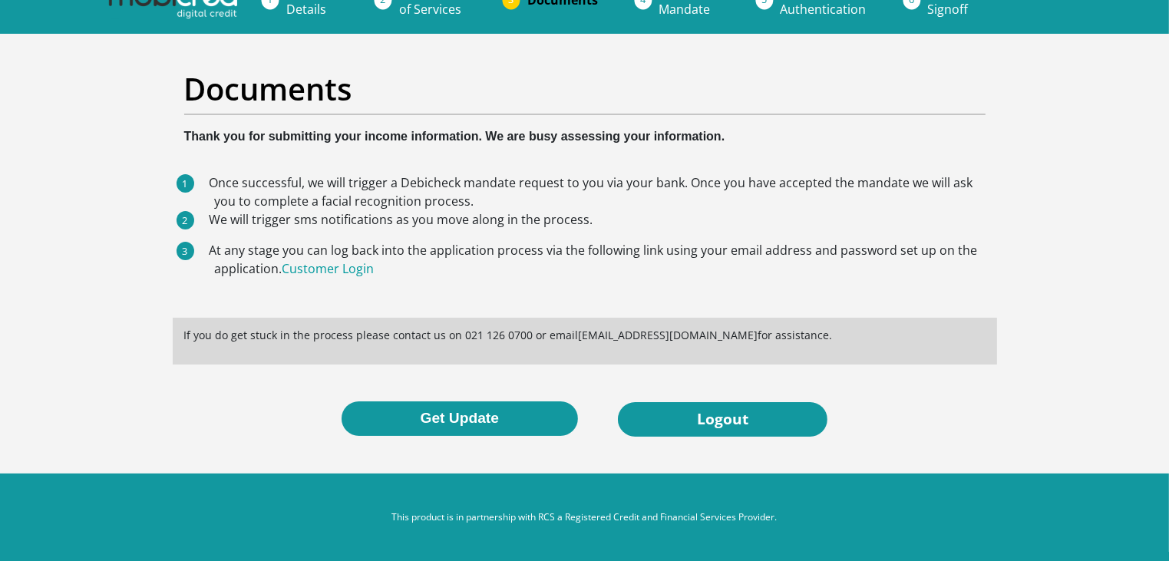
click at [870, 520] on p "This product is in partnership with RCS a Registered Credit and Financial Servi…" at bounding box center [585, 517] width 852 height 14
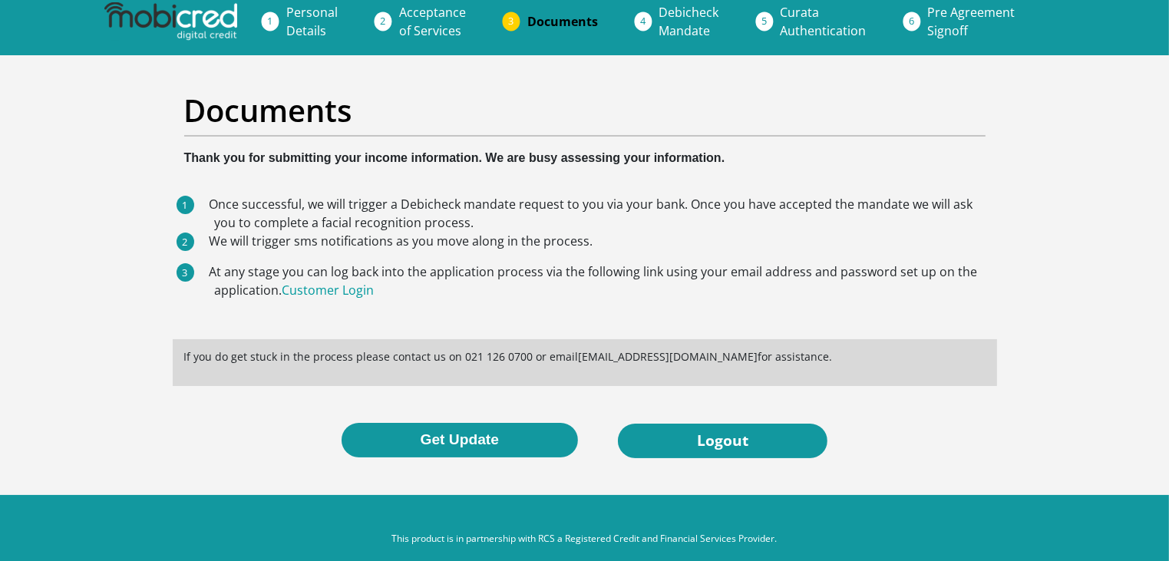
scroll to position [0, 0]
